Goal: Navigation & Orientation: Go to known website

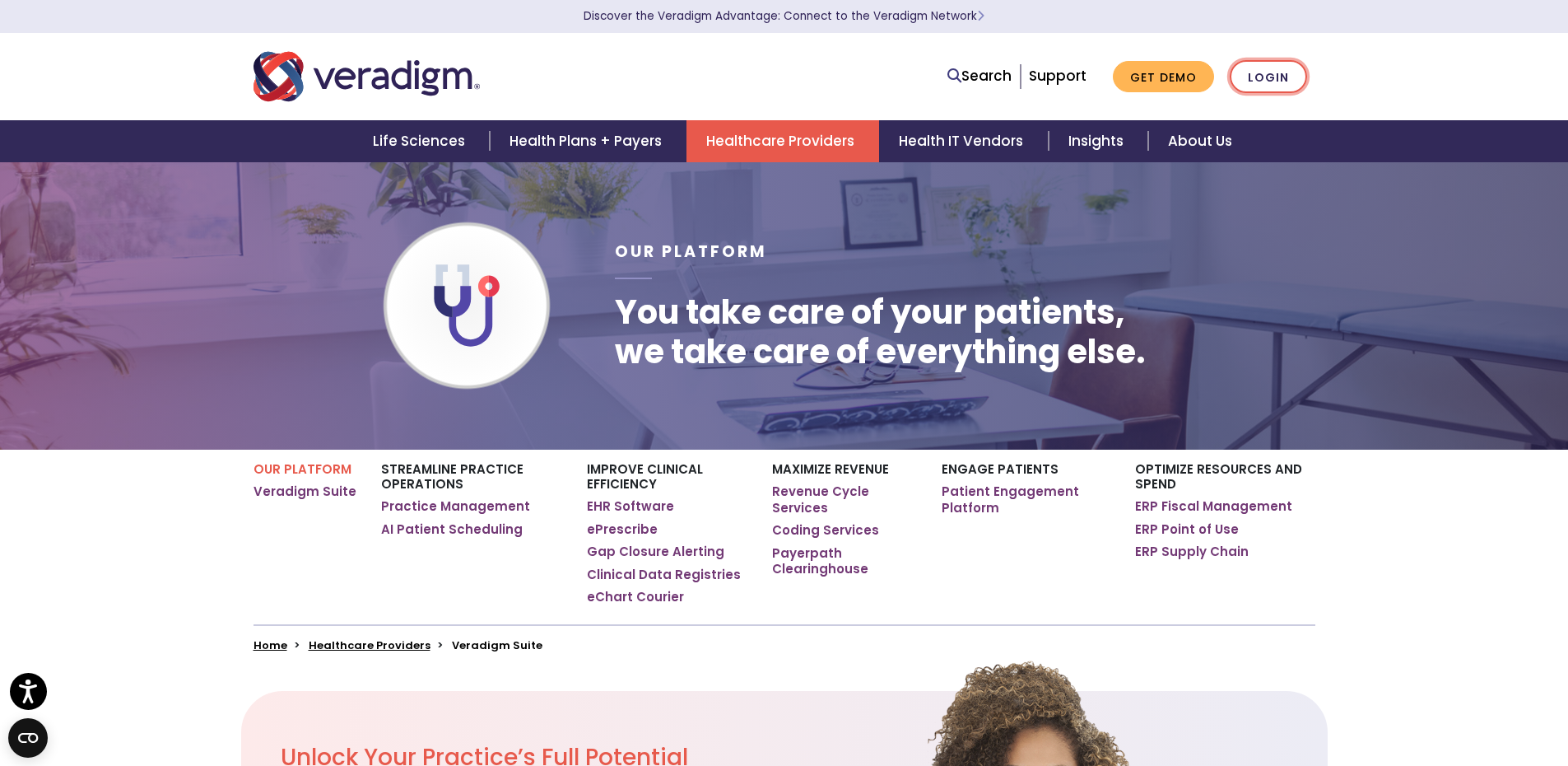
click at [1252, 80] on link "Login" at bounding box center [1268, 76] width 78 height 33
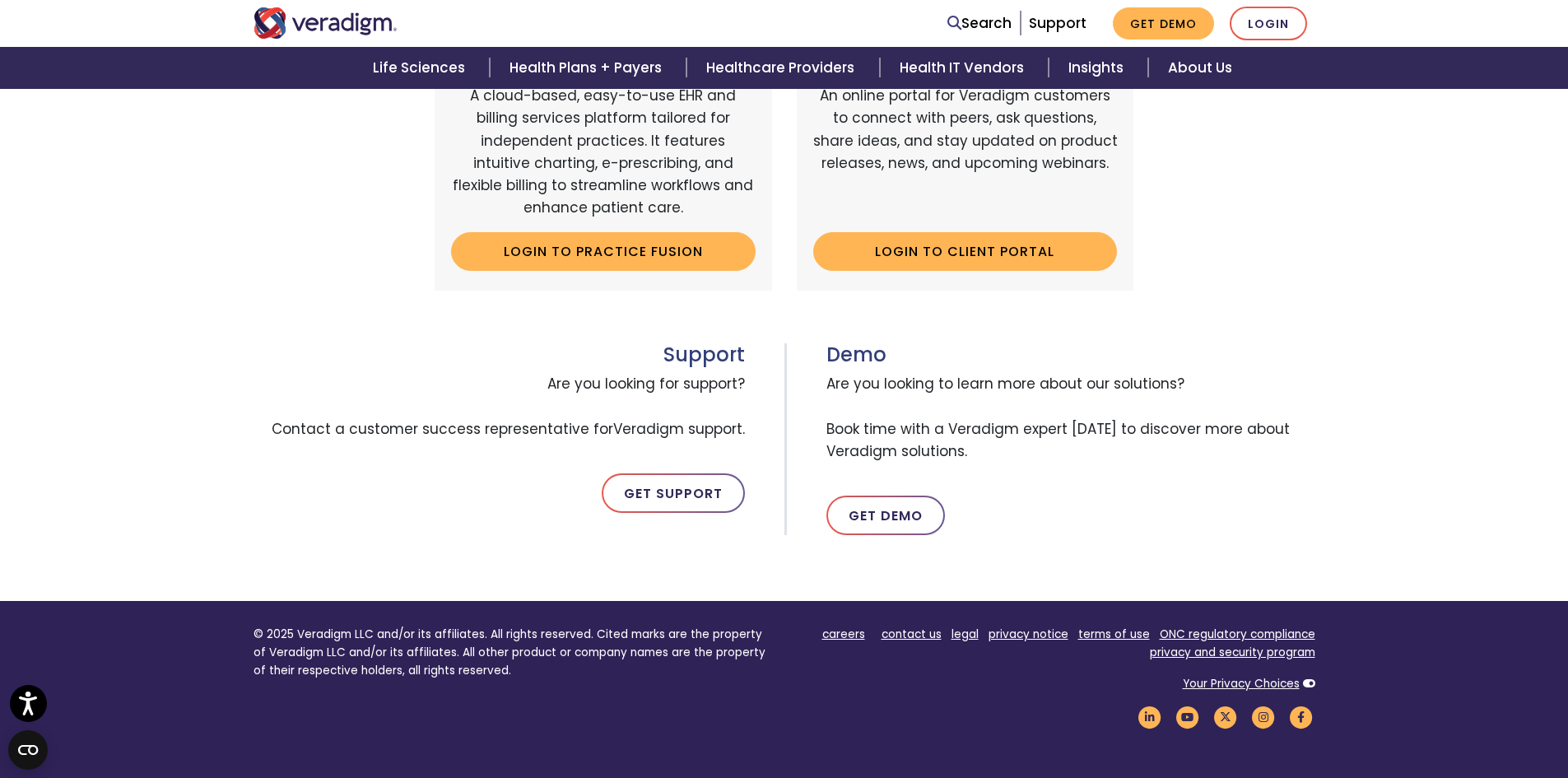
scroll to position [820, 0]
